Goal: Use online tool/utility: Use online tool/utility

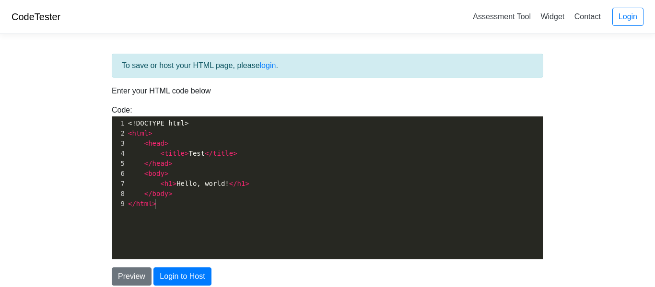
click at [228, 235] on div "xxxxxxxxxx 1 <!DOCTYPE html> 2 < html > 3 < head > 4 < title > Test </ title > …" at bounding box center [334, 195] width 445 height 157
type textarea "<!DOCTYPE html> <html> <head> <title>Test</title> </head> <body> <h1>Hello, wor…"
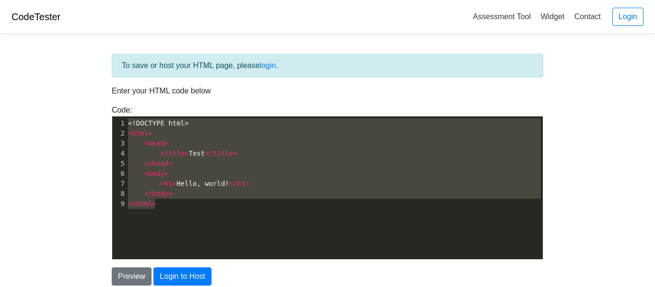
paste textarea
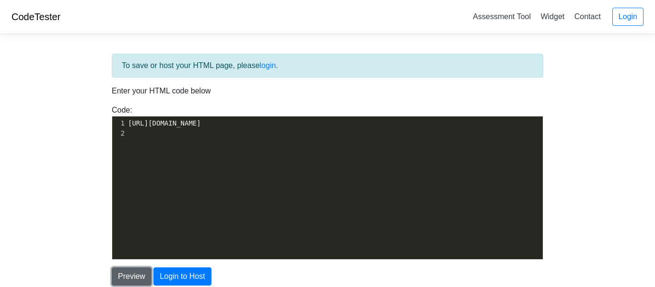
click at [125, 271] on button "Preview" at bounding box center [132, 277] width 40 height 18
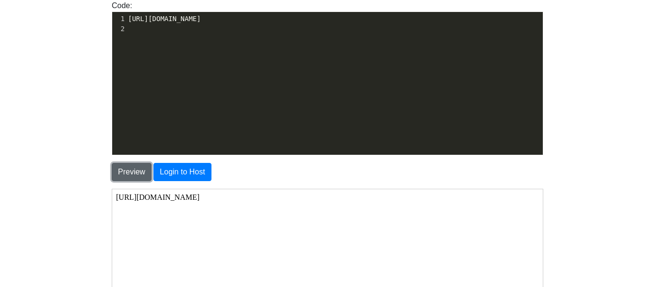
scroll to position [105, 0]
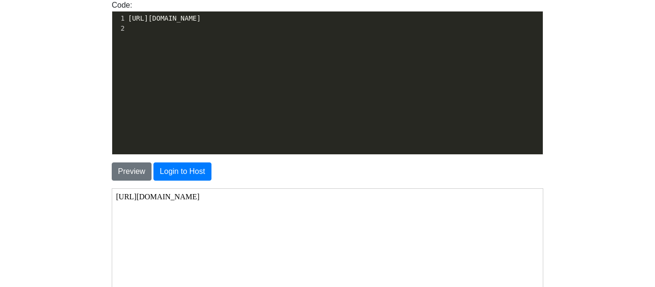
click at [186, 201] on body "[URL][DOMAIN_NAME]" at bounding box center [327, 283] width 423 height 183
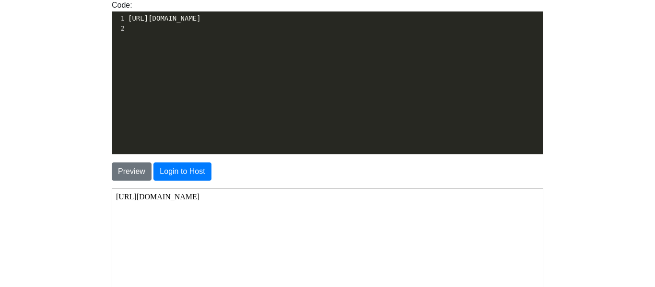
click at [186, 201] on body "[URL][DOMAIN_NAME]" at bounding box center [327, 283] width 423 height 183
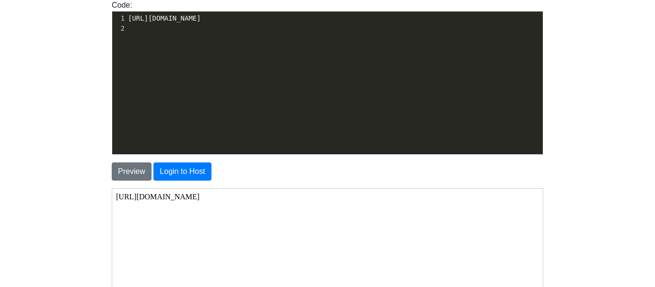
click at [186, 201] on body "[URL][DOMAIN_NAME]" at bounding box center [327, 283] width 423 height 183
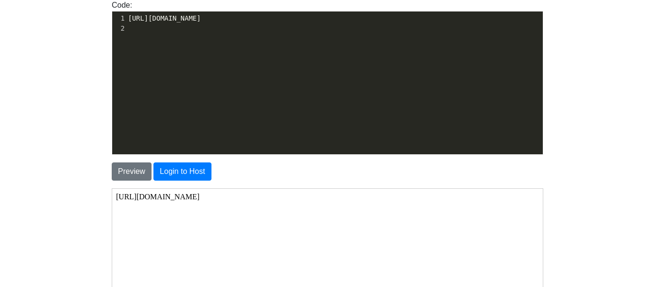
click at [186, 201] on body "[URL][DOMAIN_NAME]" at bounding box center [327, 283] width 423 height 183
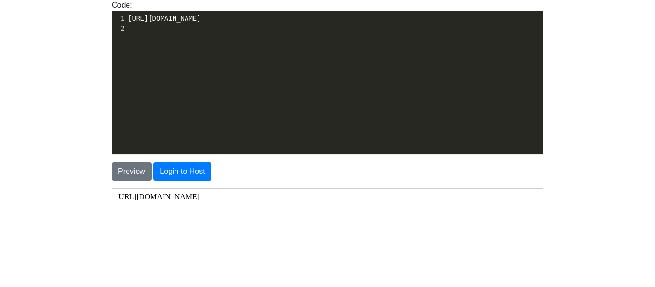
click at [186, 201] on body "[URL][DOMAIN_NAME]" at bounding box center [327, 283] width 423 height 183
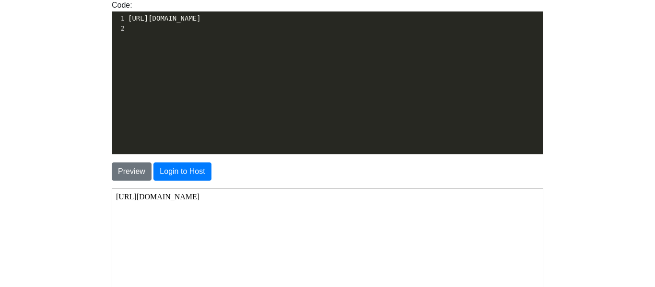
click at [186, 201] on body "[URL][DOMAIN_NAME]" at bounding box center [327, 283] width 423 height 183
click at [237, 188] on iframe at bounding box center [328, 284] width 432 height 192
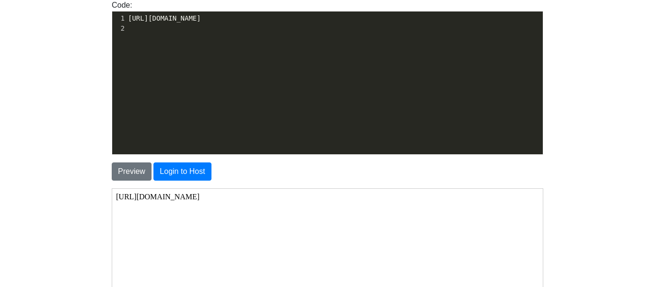
click at [279, 108] on div "​ x 1 [URL][DOMAIN_NAME] 2 ​" at bounding box center [334, 90] width 445 height 157
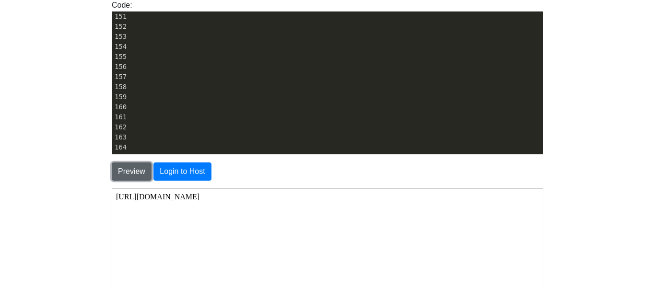
click at [136, 175] on button "Preview" at bounding box center [132, 172] width 40 height 18
click at [179, 120] on pre "​" at bounding box center [335, 117] width 415 height 10
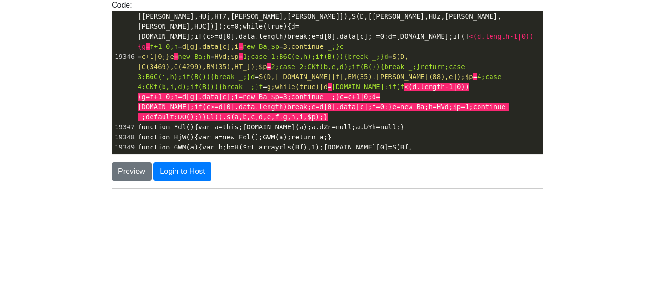
click at [88, 91] on body "CodeTester Assessment Tool Widget Contact Login To save or host your HTML page,…" at bounding box center [327, 169] width 655 height 548
click at [125, 167] on button "Preview" at bounding box center [132, 172] width 40 height 18
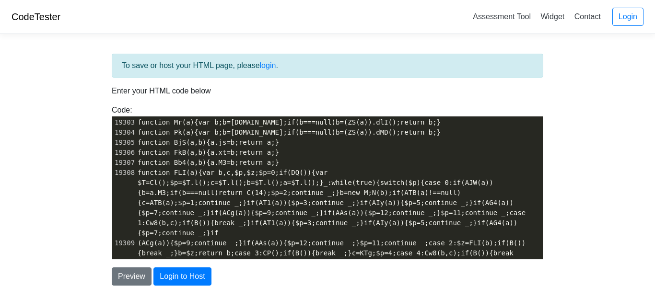
click at [173, 180] on span "function FLI(a){var b,c,$p,$z;$p=0;if(DQ()){var $T=Cl();$p=$T.l();c=$T.l();b=$T…" at bounding box center [334, 203] width 392 height 68
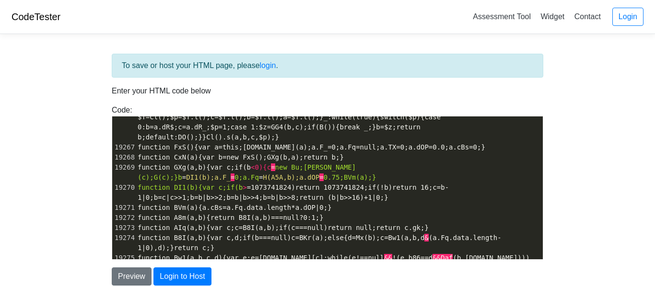
click at [174, 204] on span "function BVm(a){a.cBs=a.Fq.data.length*a.dOP|0;}" at bounding box center [235, 208] width 194 height 8
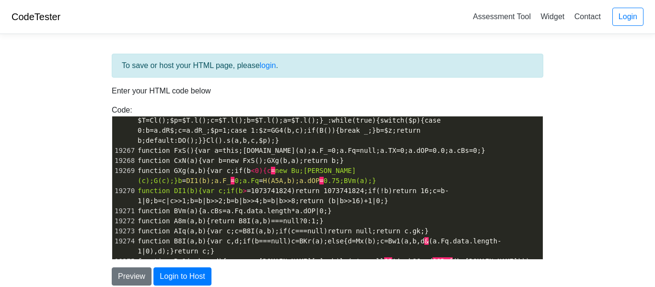
click at [162, 237] on span "function B8I(a,b){var c,d;if(b===null)c=BKr(a);else{d=Mx(b);c=Bw1(a,b,d & (a.Fq…" at bounding box center [320, 246] width 364 height 18
type textarea "function"
click at [162, 237] on span "function B8I(a,b){var c,d;if(b===null)c=BKr(a);else{d=Mx(b);c=Bw1(a,b,d & (a.Fq…" at bounding box center [320, 246] width 364 height 18
